Goal: Task Accomplishment & Management: Manage account settings

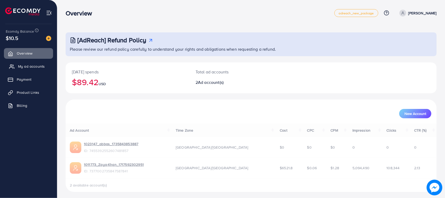
click at [40, 65] on span "My ad accounts" at bounding box center [31, 66] width 27 height 5
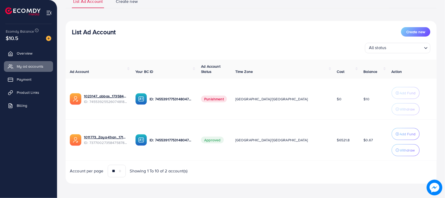
scroll to position [45, 0]
click at [400, 131] on p "Add Fund" at bounding box center [408, 134] width 16 height 6
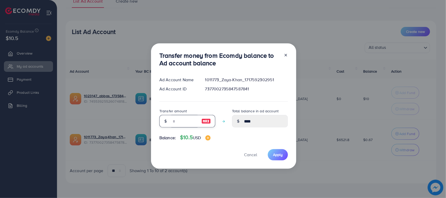
click at [191, 120] on input "number" at bounding box center [184, 121] width 26 height 13
type input "*"
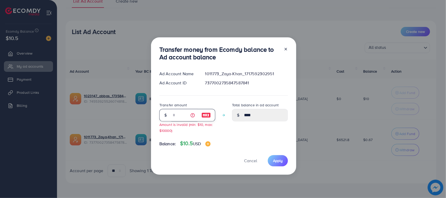
type input "****"
type input "**"
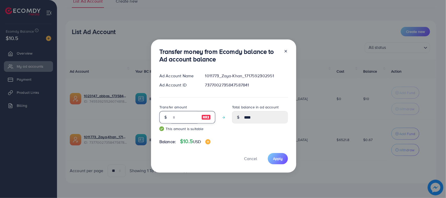
type input "*****"
type input "**"
click at [271, 159] on button "Apply" at bounding box center [278, 158] width 20 height 11
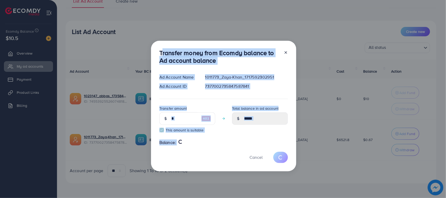
drag, startPoint x: 159, startPoint y: 51, endPoint x: 193, endPoint y: 175, distance: 128.2
click at [193, 175] on div "Transfer money from Ecomdy balance to Ad account balance Ad Account Name 101177…" at bounding box center [223, 99] width 446 height 198
type input "****"
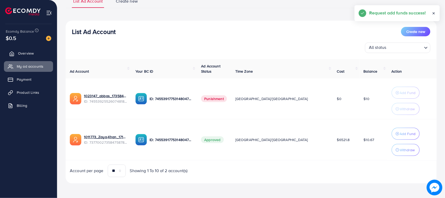
click at [35, 55] on link "Overview" at bounding box center [28, 53] width 49 height 10
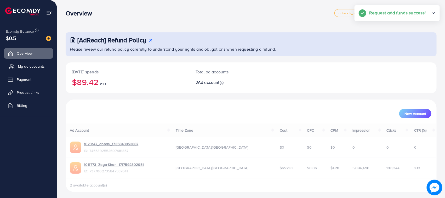
drag, startPoint x: 36, startPoint y: 61, endPoint x: 36, endPoint y: 64, distance: 3.4
click at [36, 61] on ul "Overview My ad accounts Payment Product Links Billing" at bounding box center [28, 81] width 57 height 70
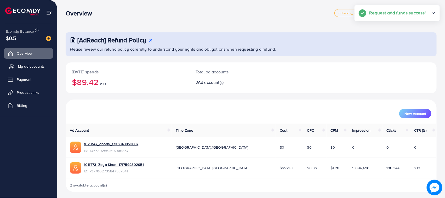
click at [37, 68] on span "My ad accounts" at bounding box center [31, 66] width 27 height 5
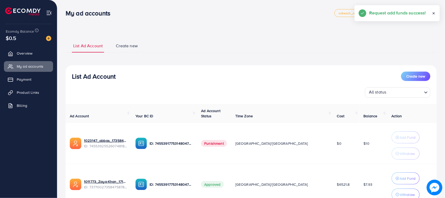
scroll to position [45, 0]
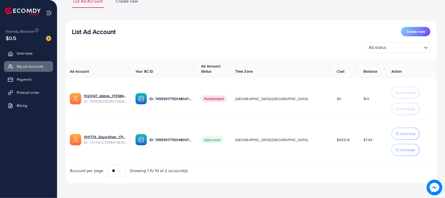
drag, startPoint x: 134, startPoint y: 3, endPoint x: 356, endPoint y: 143, distance: 262.8
click at [356, 143] on tr "1011773_Zaya-Khan_1717592302951 ID: 7377002735847587841 ID: 7455391775314804752…" at bounding box center [251, 139] width 371 height 41
click at [359, 143] on td "$7.93" at bounding box center [373, 139] width 28 height 41
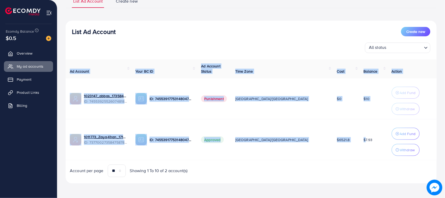
click at [359, 143] on td "$7.93" at bounding box center [373, 139] width 28 height 41
click at [359, 155] on td "$7.93" at bounding box center [373, 139] width 28 height 41
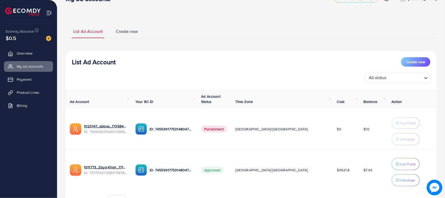
scroll to position [0, 0]
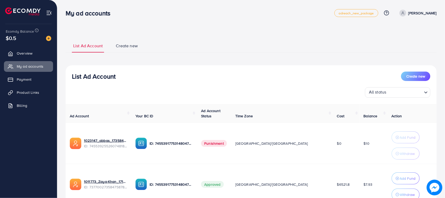
drag, startPoint x: 51, startPoint y: 7, endPoint x: 211, endPoint y: 7, distance: 159.9
click at [231, 79] on div "List Ad Account Create new" at bounding box center [251, 76] width 358 height 9
